Goal: Information Seeking & Learning: Learn about a topic

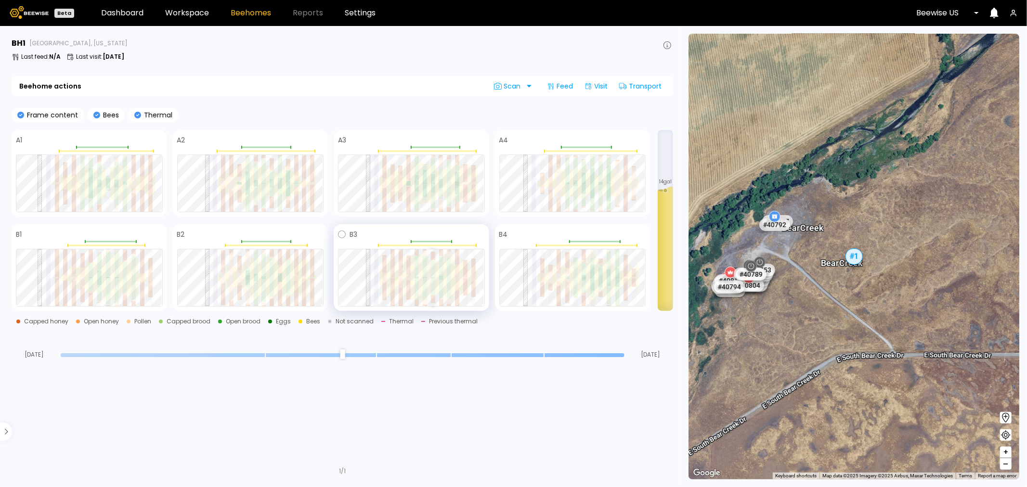
click at [433, 280] on div at bounding box center [433, 286] width 4 height 17
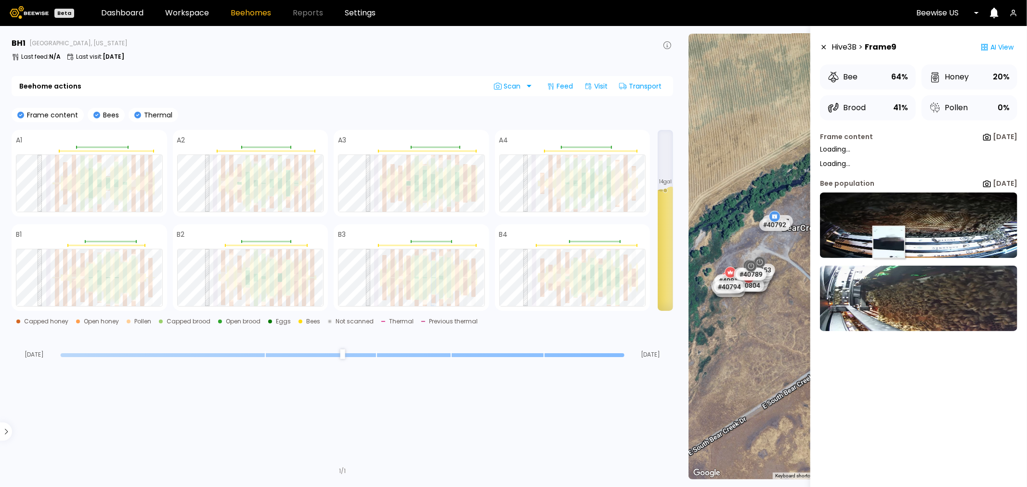
click at [821, 238] on img at bounding box center [918, 225] width 197 height 65
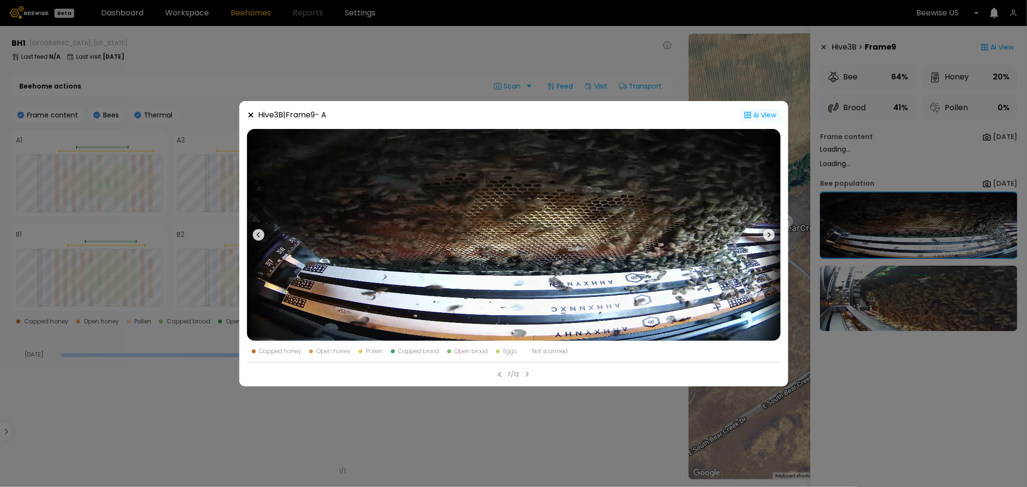
click at [763, 116] on div "Ai View" at bounding box center [760, 115] width 40 height 13
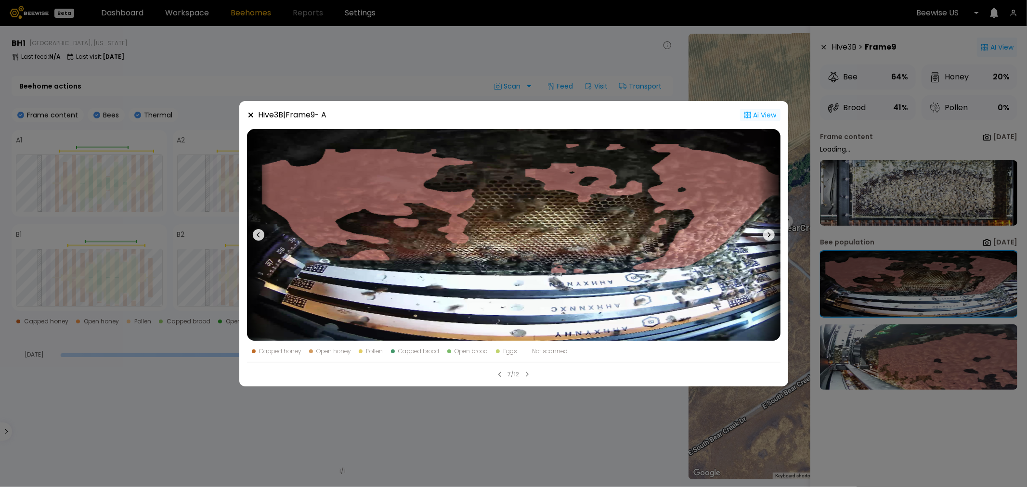
click at [821, 191] on div "Hive 3 B | Frame 9 - A Ai View Capped honey Open honey Pollen Capped brood Open…" at bounding box center [513, 243] width 1027 height 487
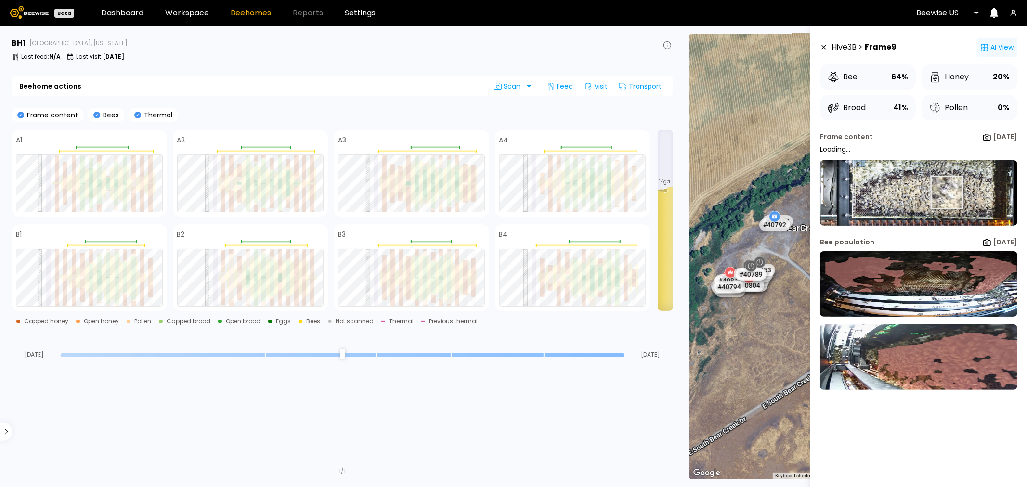
click at [821, 193] on img at bounding box center [918, 192] width 197 height 65
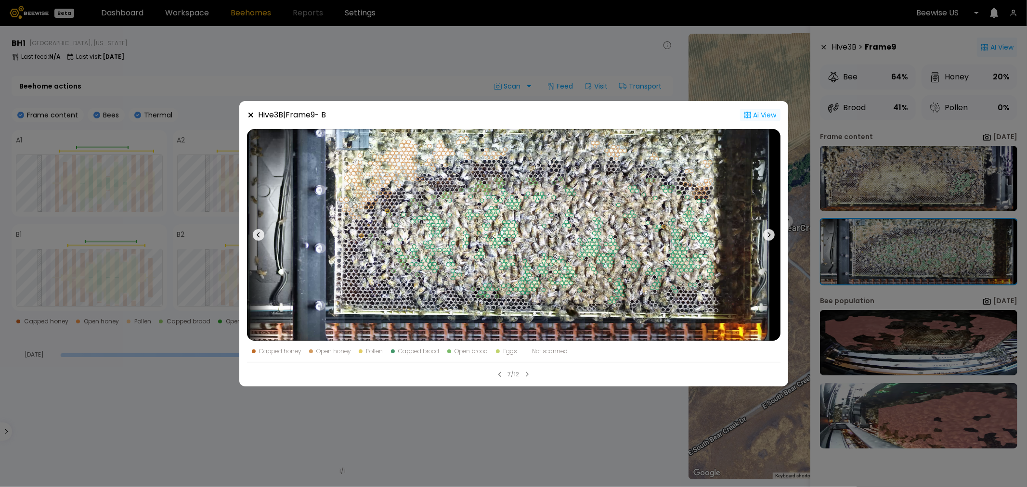
click at [524, 371] on div "7/12" at bounding box center [513, 370] width 533 height 17
click at [498, 371] on icon at bounding box center [500, 375] width 4 height 6
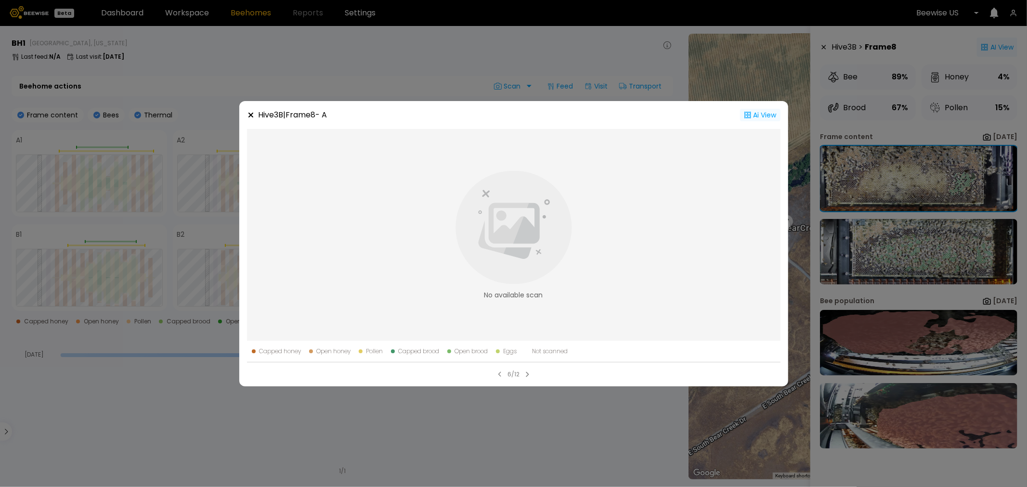
click at [821, 252] on div "Hive 3 B | Frame 8 - A Ai View No available scan Capped honey Open honey Pollen…" at bounding box center [513, 243] width 1027 height 487
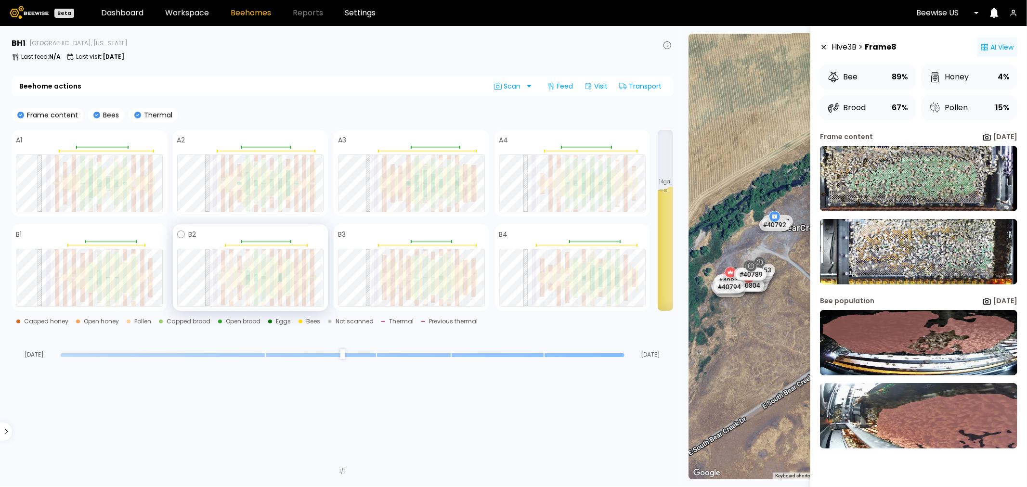
click at [289, 247] on div "B2" at bounding box center [251, 267] width 156 height 87
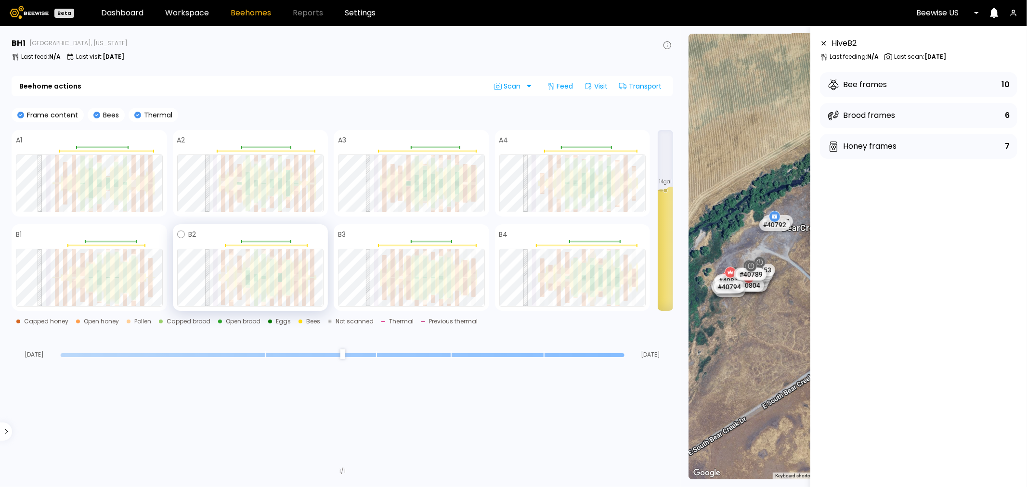
click at [188, 236] on div "B2" at bounding box center [250, 235] width 147 height 12
click at [183, 232] on icon at bounding box center [181, 235] width 8 height 8
click at [584, 189] on div at bounding box center [584, 189] width 4 height 10
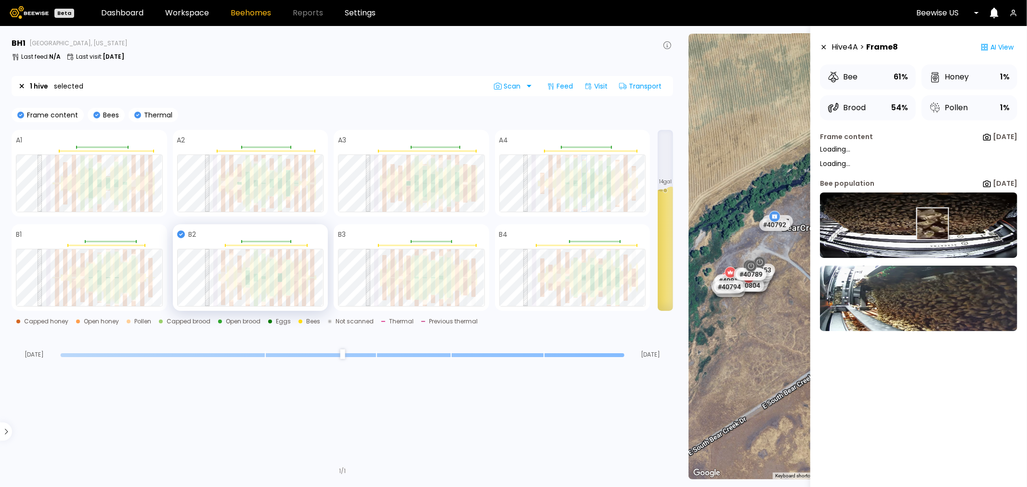
click at [821, 222] on img at bounding box center [918, 225] width 197 height 65
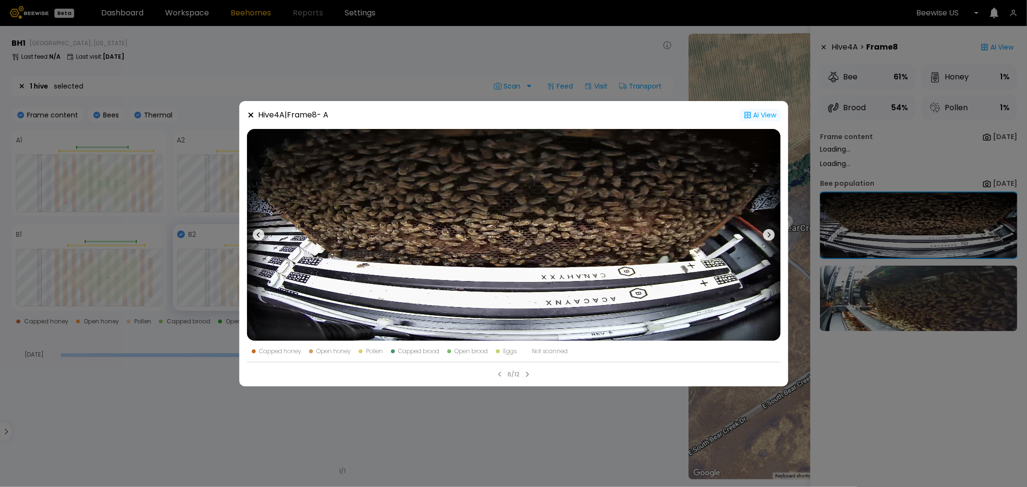
click at [764, 115] on div "Ai View" at bounding box center [760, 115] width 40 height 13
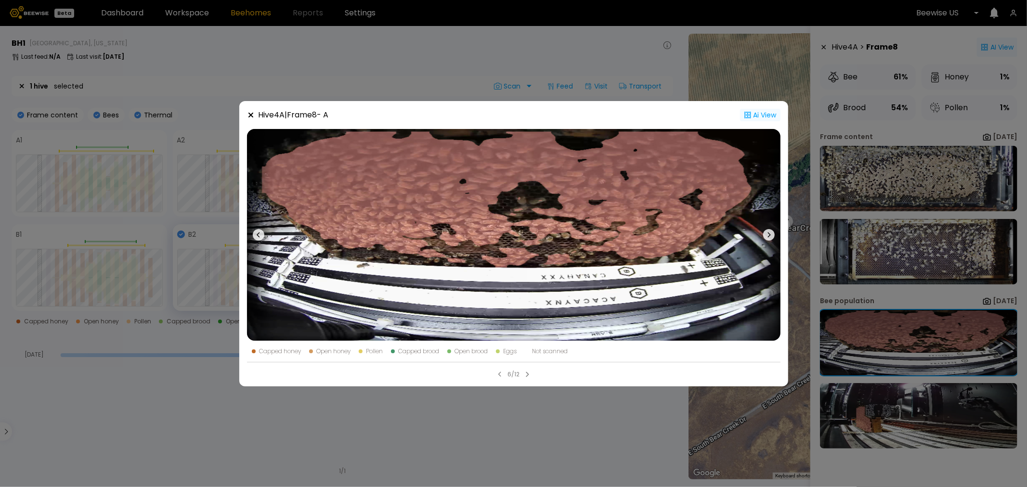
click at [821, 175] on div "Hive 4 A | Frame 8 - A Ai View Capped honey Open honey Pollen Capped brood Open…" at bounding box center [513, 243] width 1027 height 487
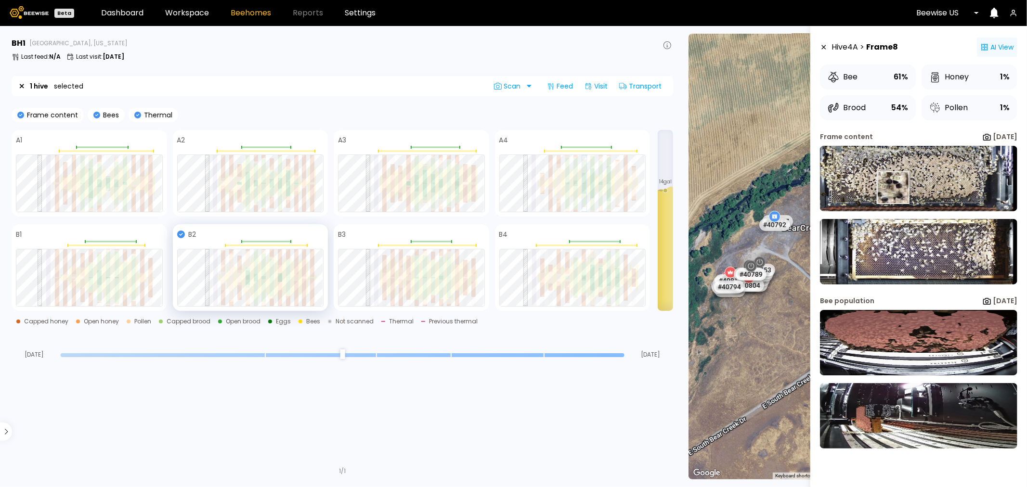
click at [821, 188] on img at bounding box center [918, 178] width 197 height 65
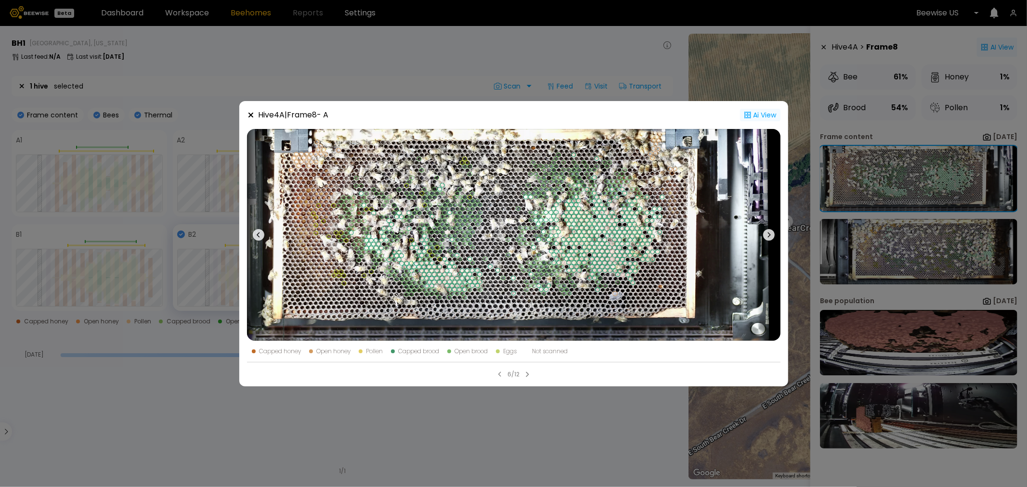
click at [527, 371] on icon at bounding box center [527, 375] width 4 height 6
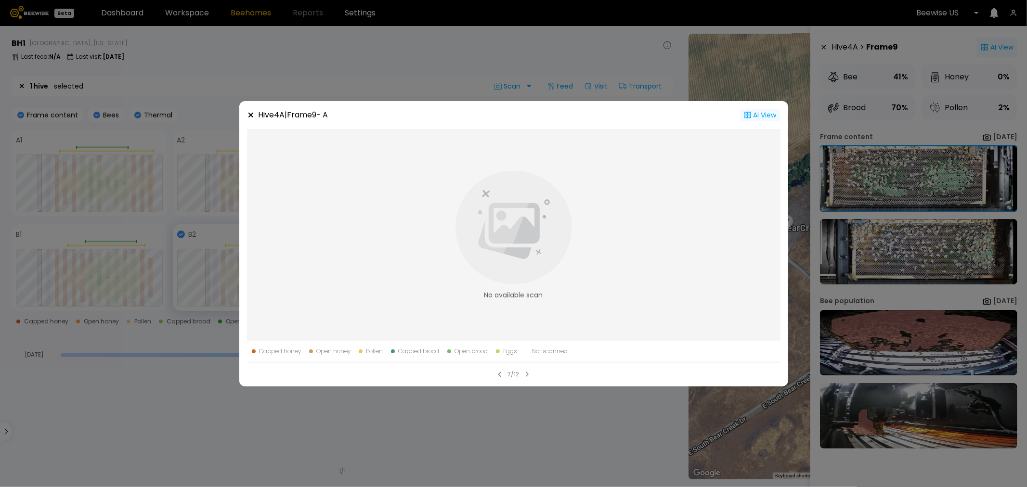
click at [247, 115] on icon at bounding box center [251, 115] width 8 height 8
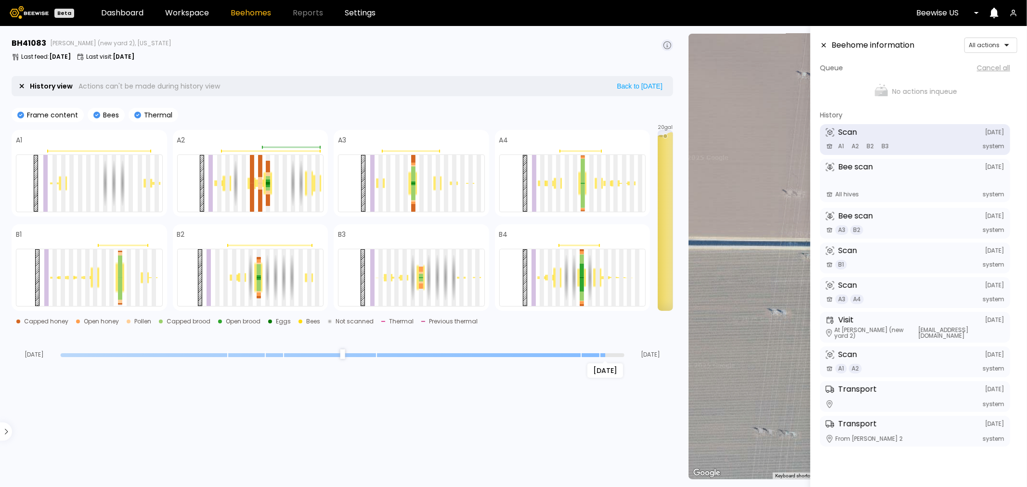
drag, startPoint x: 620, startPoint y: 354, endPoint x: 609, endPoint y: 352, distance: 10.7
type input "*"
click at [609, 353] on input "range" at bounding box center [343, 355] width 564 height 4
